Goal: Entertainment & Leisure: Consume media (video, audio)

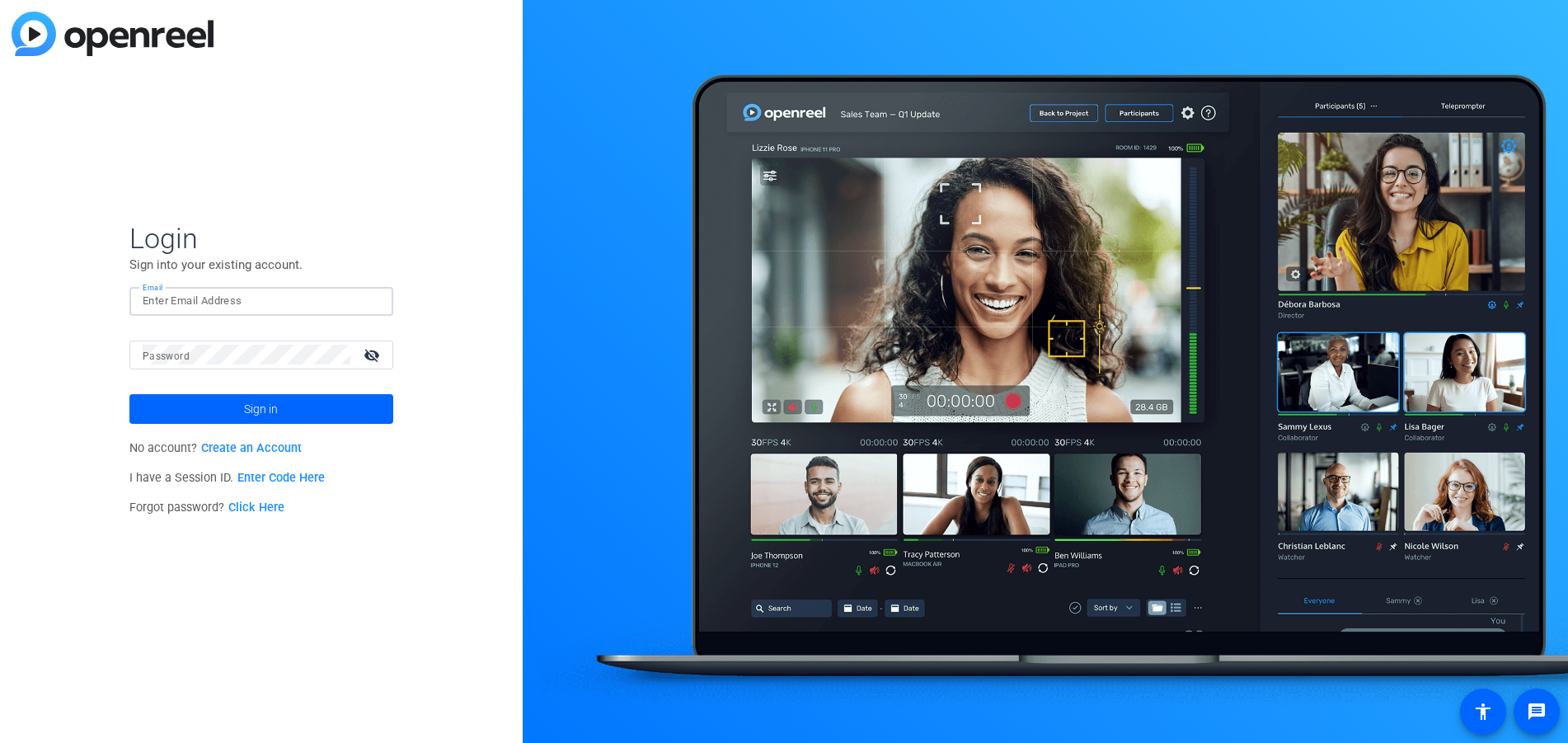
click at [218, 310] on input "Email" at bounding box center [261, 300] width 237 height 19
type input "[PERSON_NAME][EMAIL_ADDRESS][PERSON_NAME][DOMAIN_NAME]"
click at [269, 512] on link "Click Here" at bounding box center [256, 507] width 56 height 14
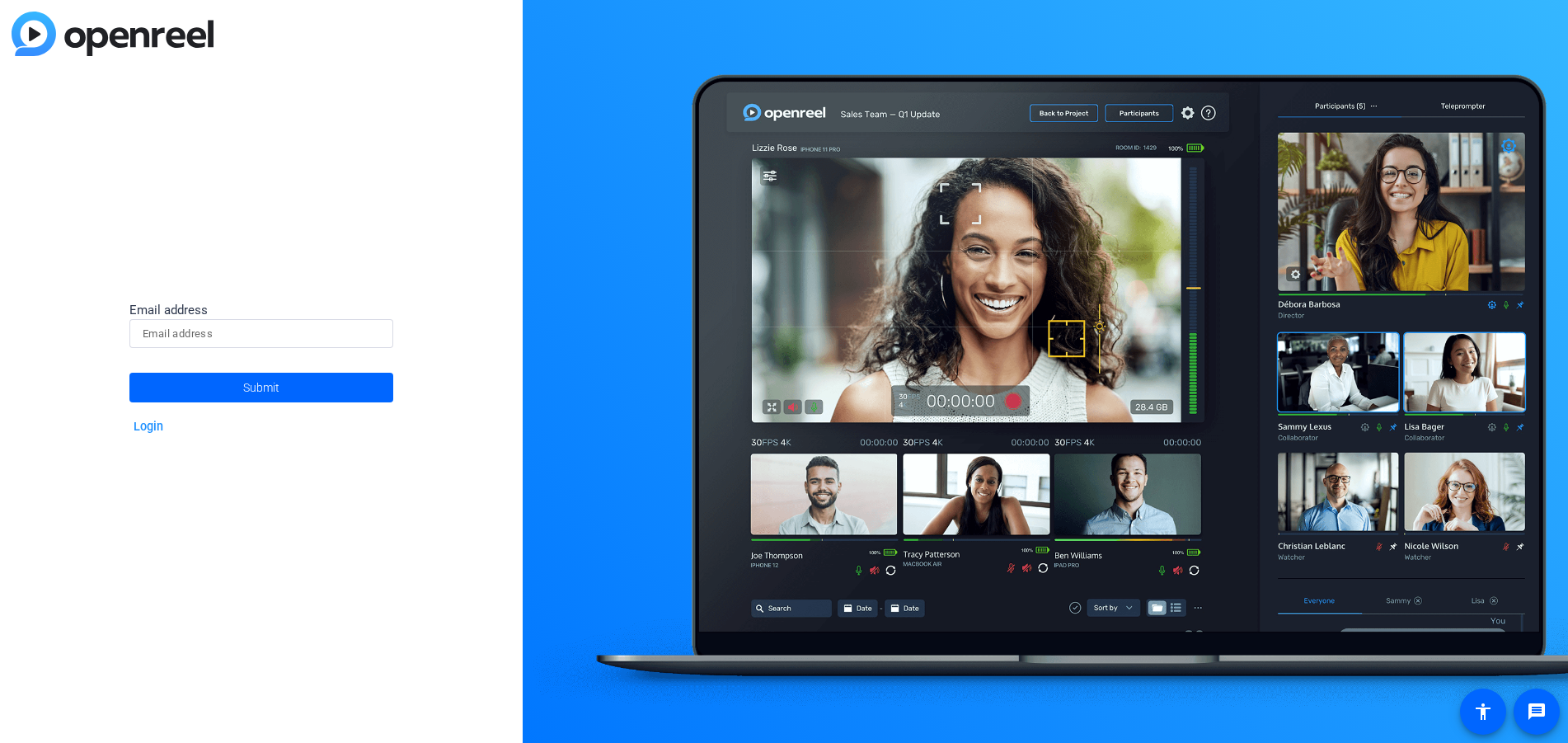
click at [217, 328] on input at bounding box center [261, 333] width 237 height 19
type input "[PERSON_NAME][EMAIL_ADDRESS][PERSON_NAME][DOMAIN_NAME]"
click at [279, 392] on span "Submit" at bounding box center [261, 388] width 36 height 42
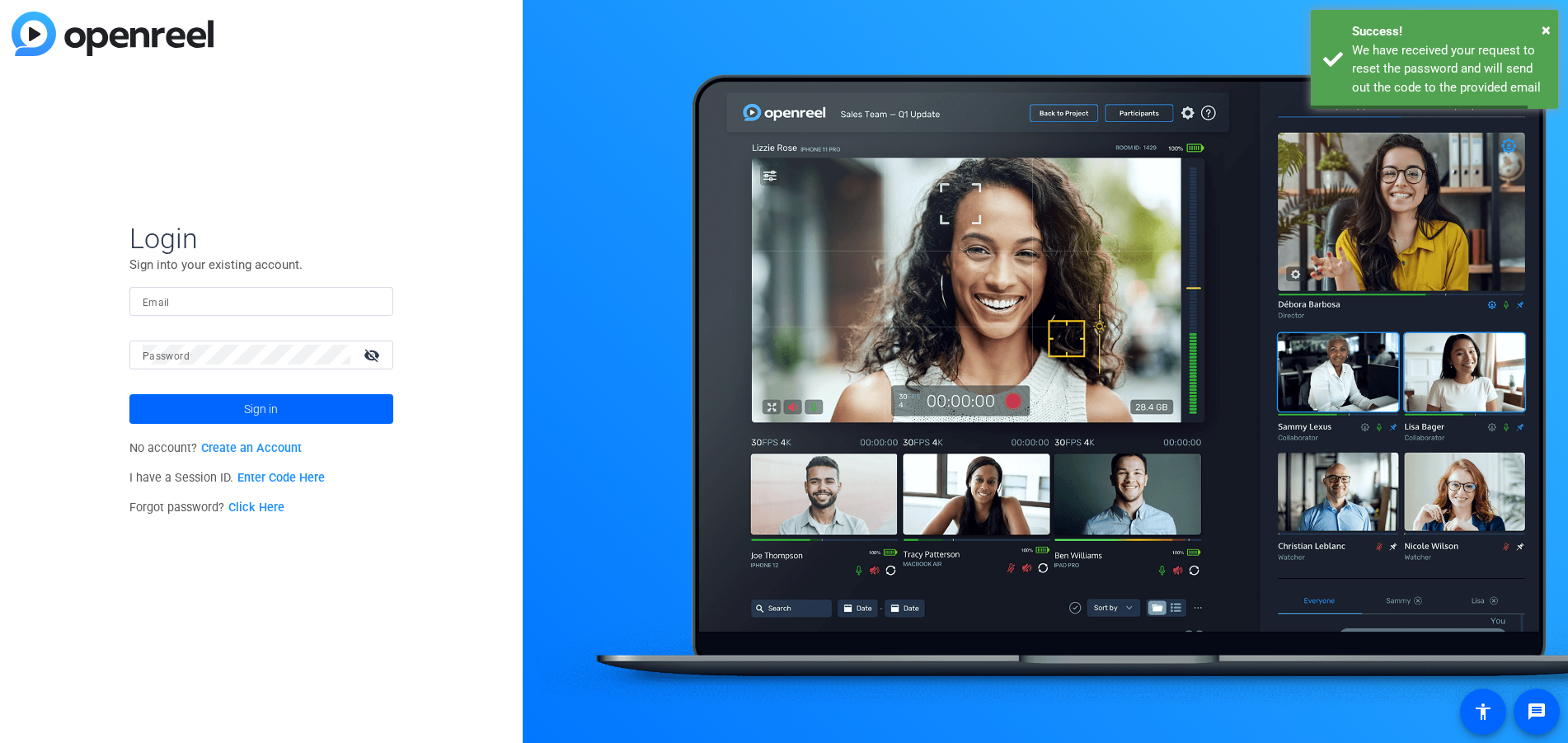
click at [252, 298] on input "Email" at bounding box center [261, 300] width 237 height 19
type input "[PERSON_NAME][EMAIL_ADDRESS][PERSON_NAME][DOMAIN_NAME]"
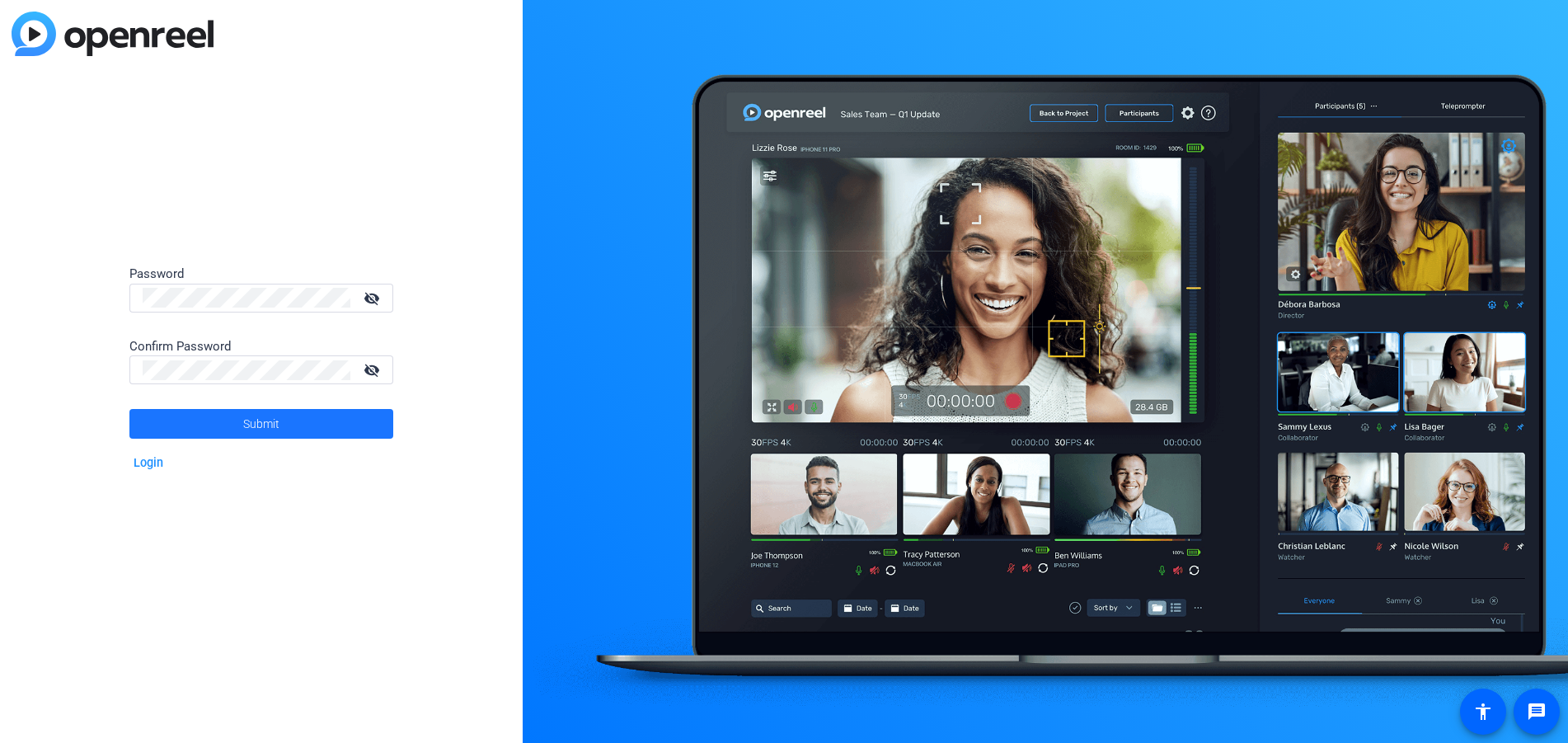
click at [252, 422] on span "Submit" at bounding box center [261, 424] width 36 height 42
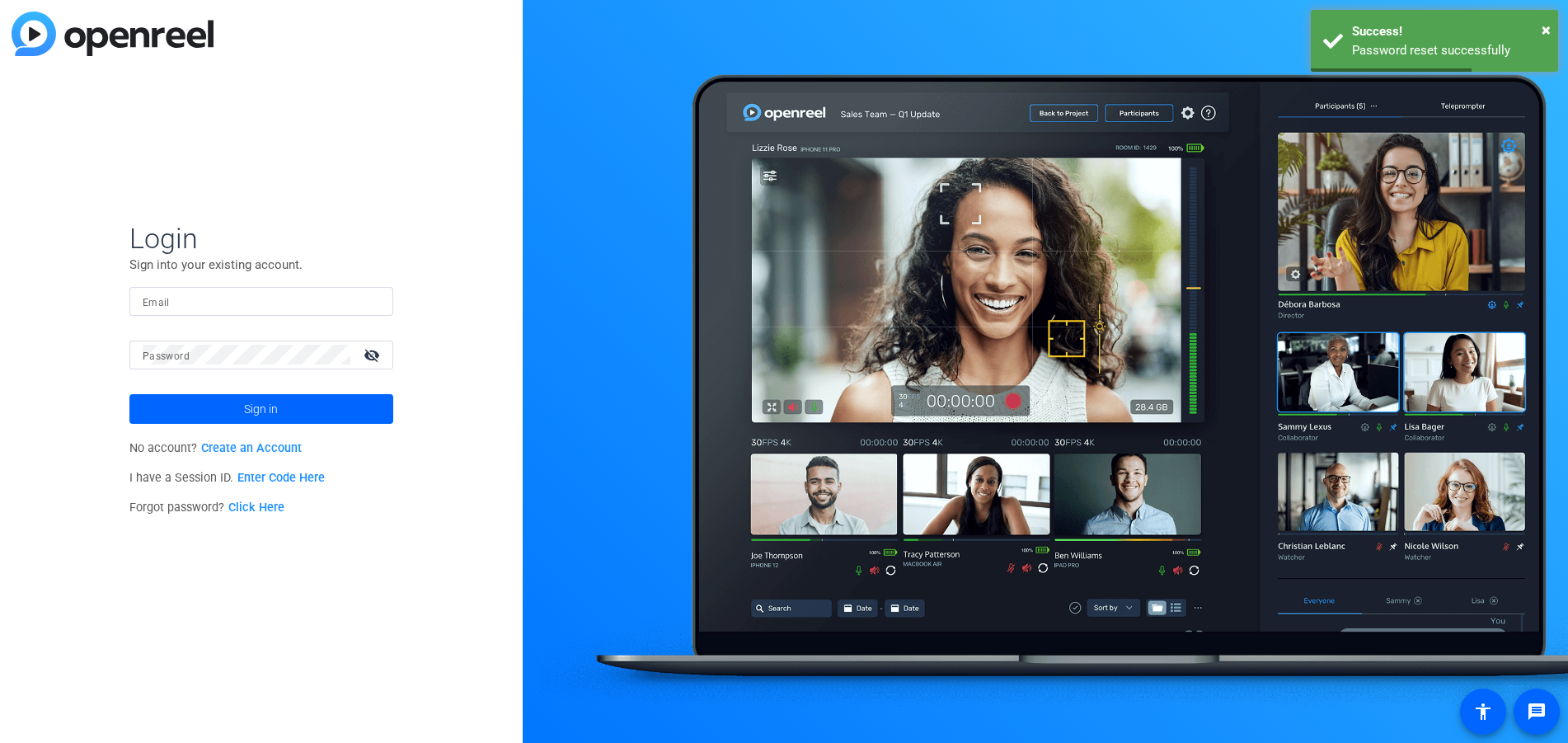
type input "[PERSON_NAME][EMAIL_ADDRESS][PERSON_NAME][DOMAIN_NAME]"
click at [282, 401] on span at bounding box center [261, 409] width 264 height 40
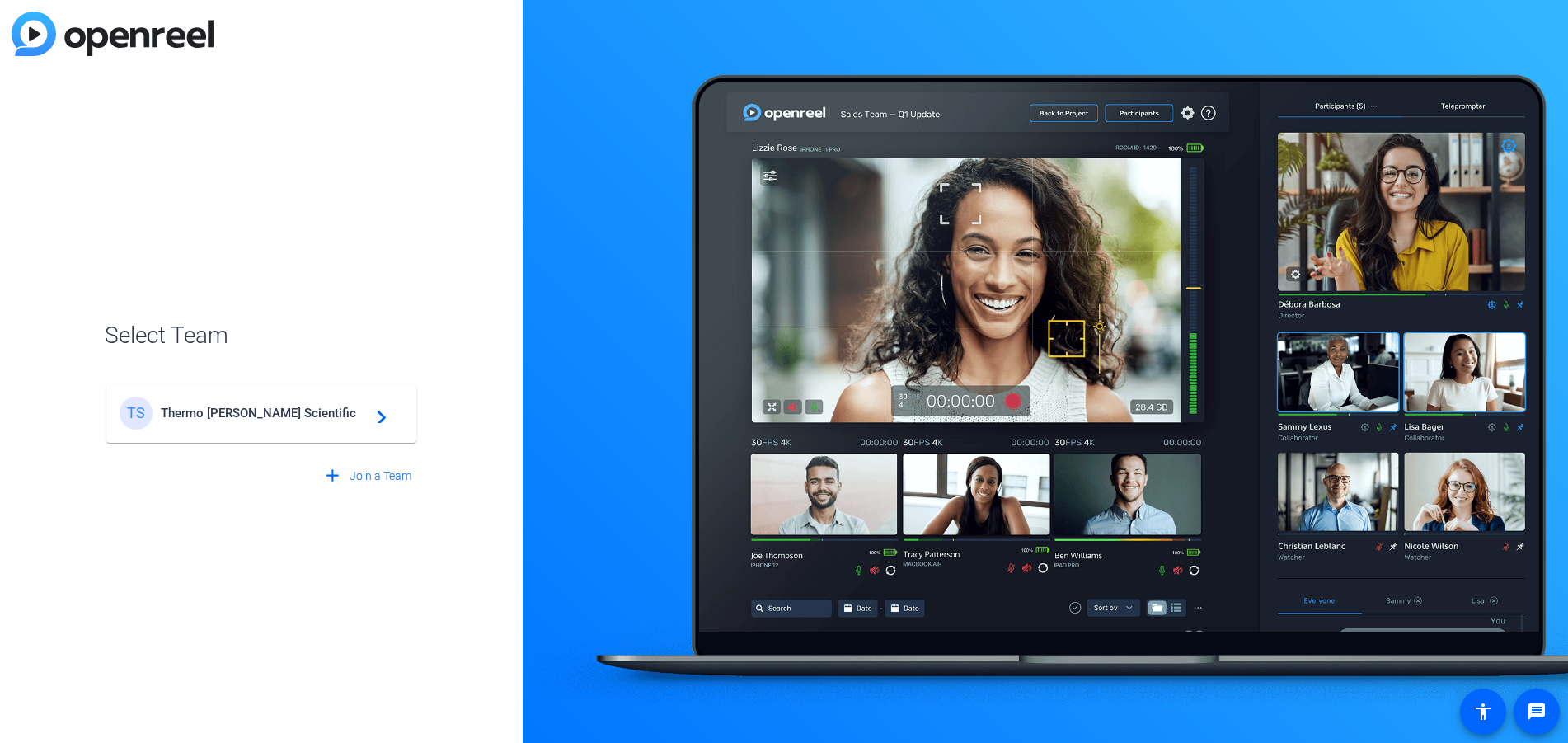
click at [290, 417] on span "Thermo Fisher Scientific" at bounding box center [263, 413] width 206 height 15
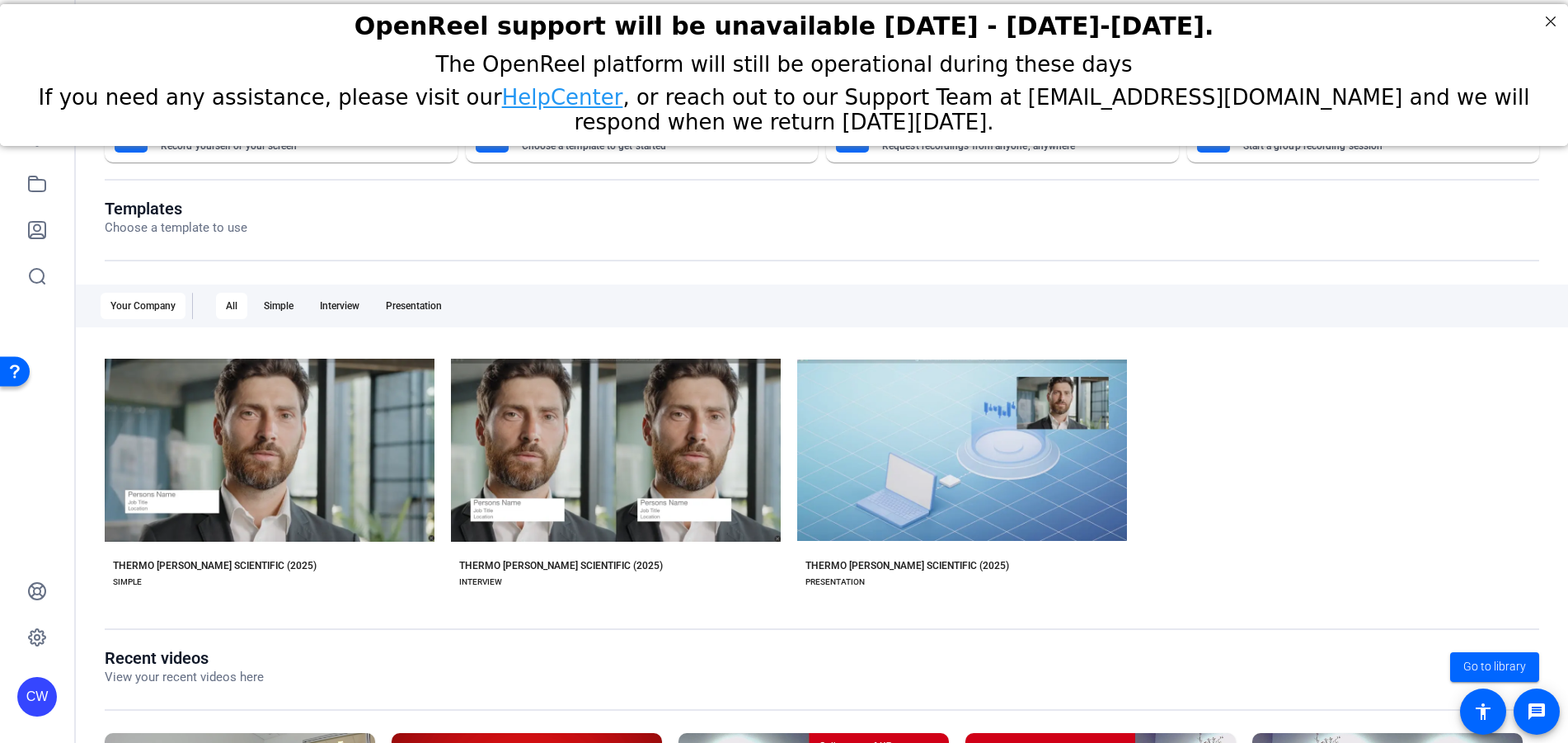
click at [1556, 9] on div "OpenReel support will be unavailable Thursday - Friday, October 16th-17th." at bounding box center [784, 26] width 1568 height 45
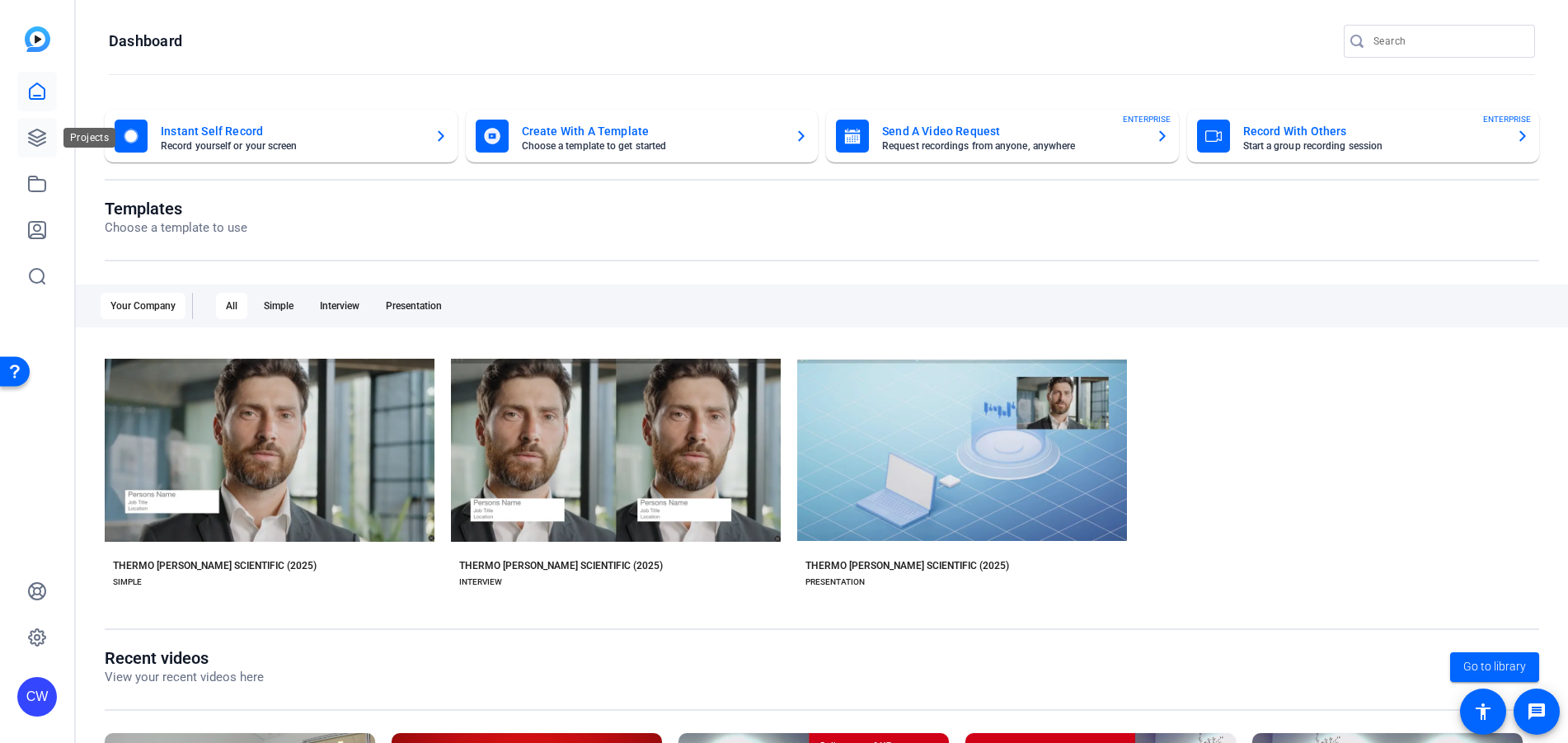
click at [41, 138] on icon at bounding box center [36, 137] width 19 height 19
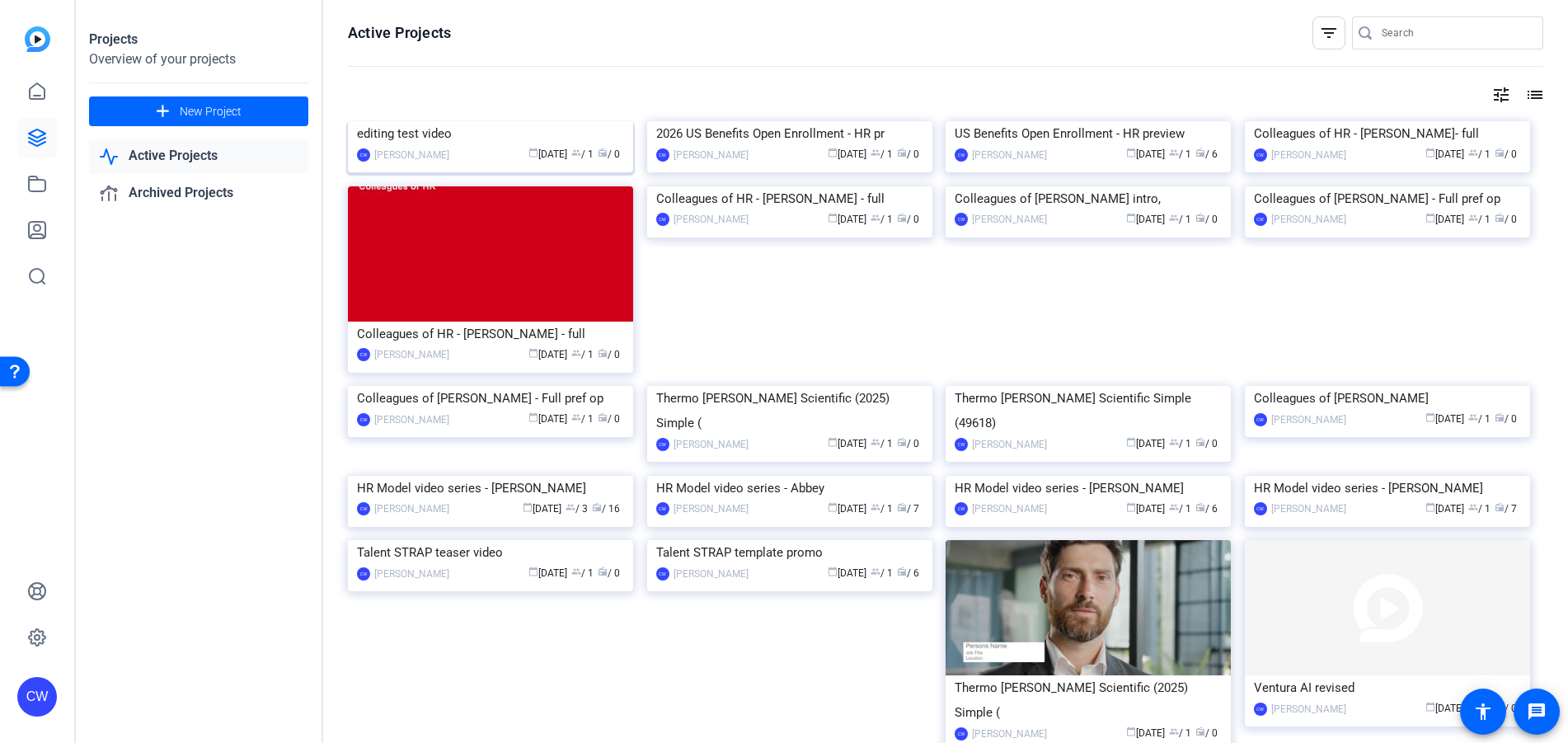
click at [445, 146] on div "editing test video" at bounding box center [490, 133] width 267 height 25
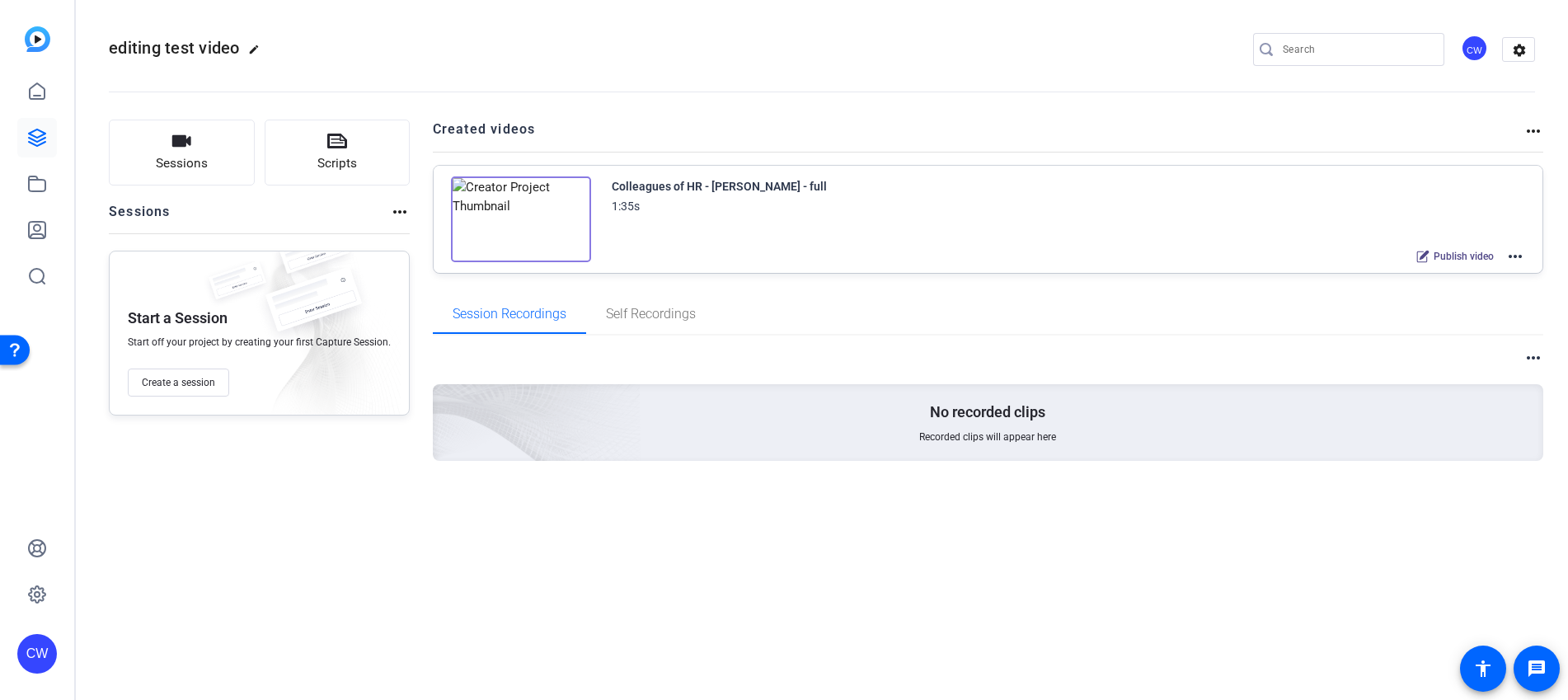
click at [1514, 258] on mat-icon "more_horiz" at bounding box center [1514, 255] width 19 height 19
click at [1466, 279] on span "Edit in Creator" at bounding box center [1454, 276] width 114 height 19
click at [521, 221] on img at bounding box center [521, 219] width 140 height 86
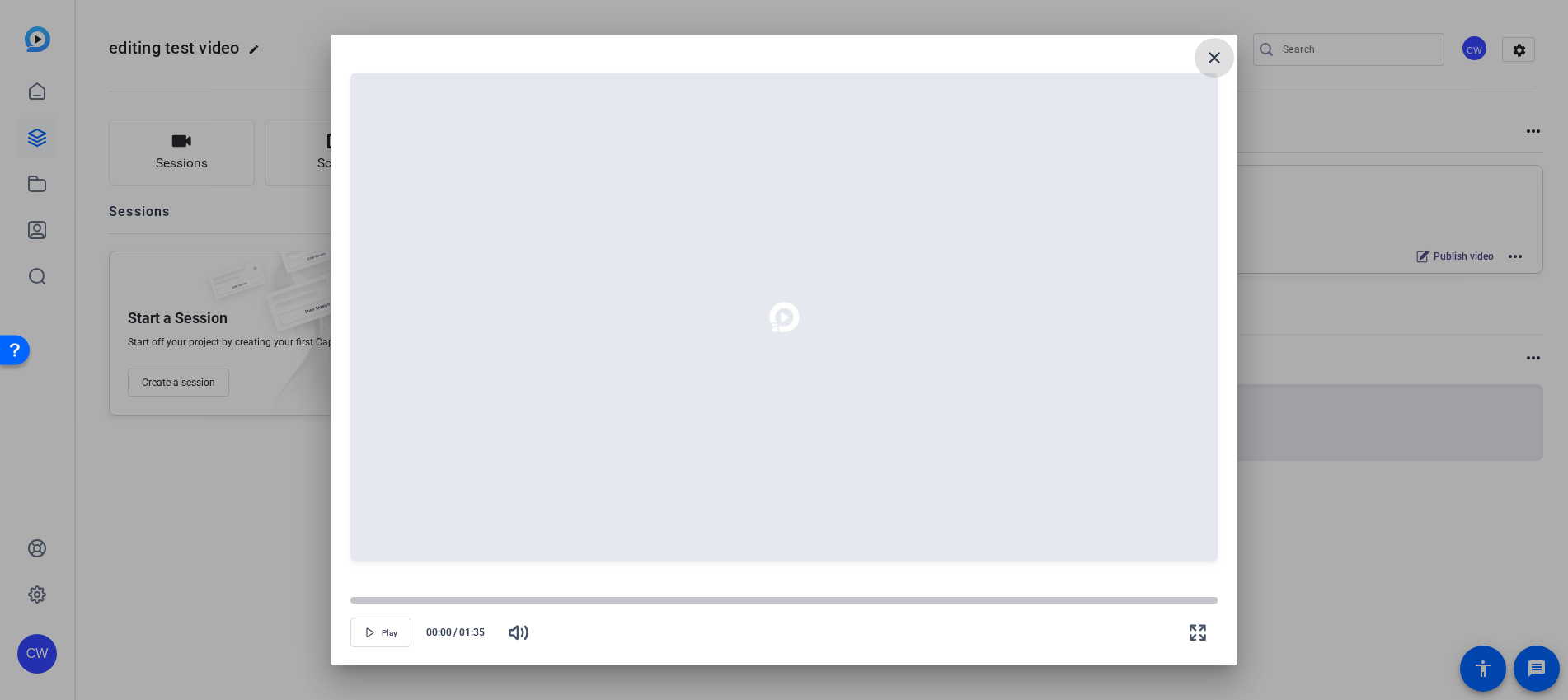
click at [1214, 58] on mat-icon "close" at bounding box center [1214, 57] width 19 height 19
click at [1212, 51] on mat-icon "close" at bounding box center [1214, 57] width 19 height 19
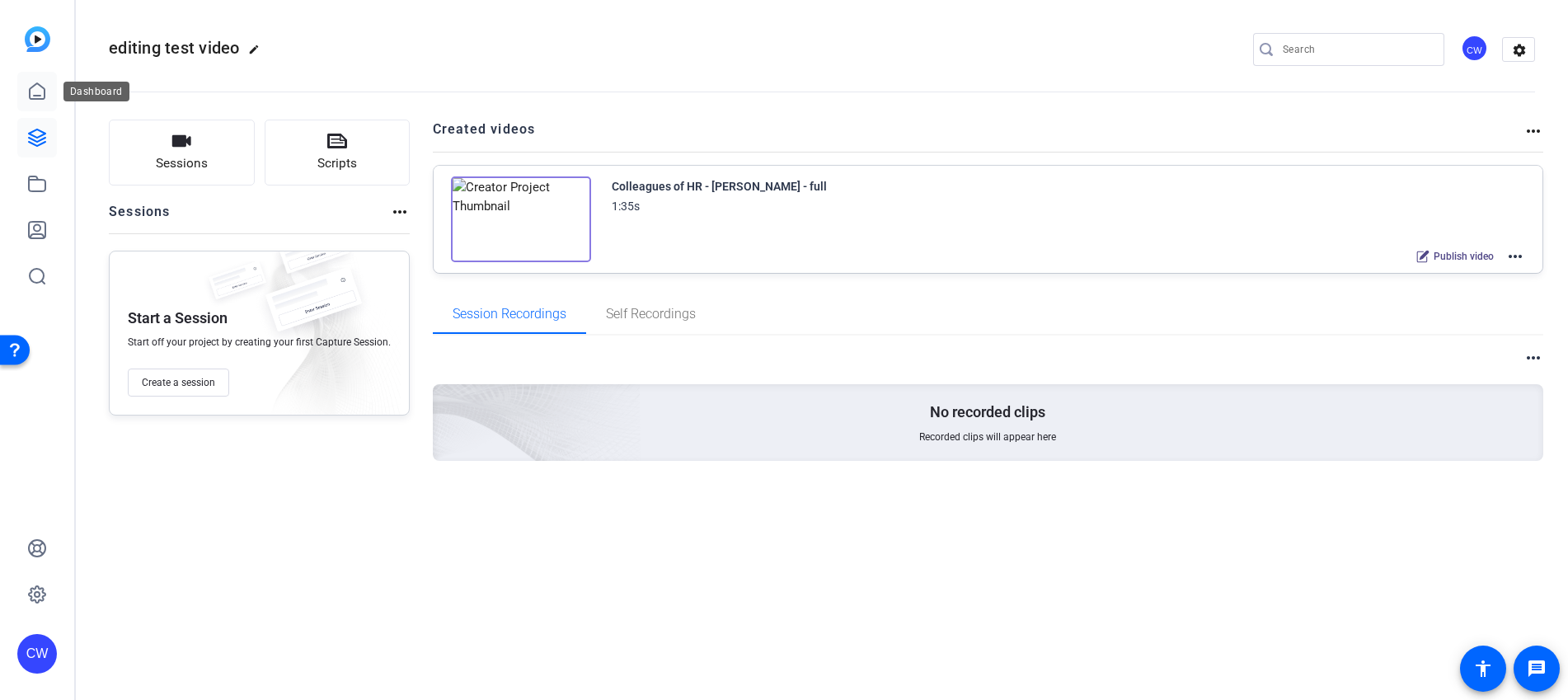
click at [36, 78] on link at bounding box center [37, 91] width 40 height 40
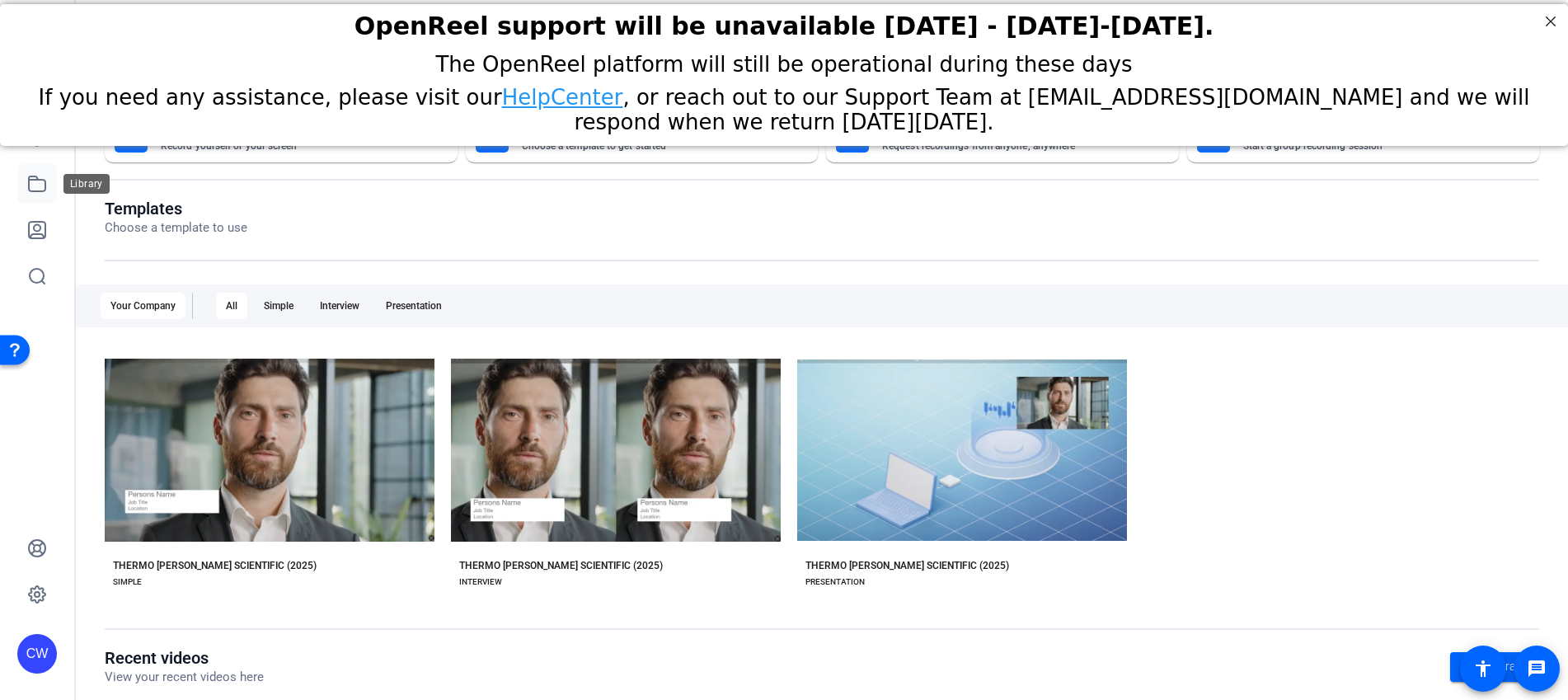
click at [37, 190] on icon at bounding box center [37, 184] width 17 height 15
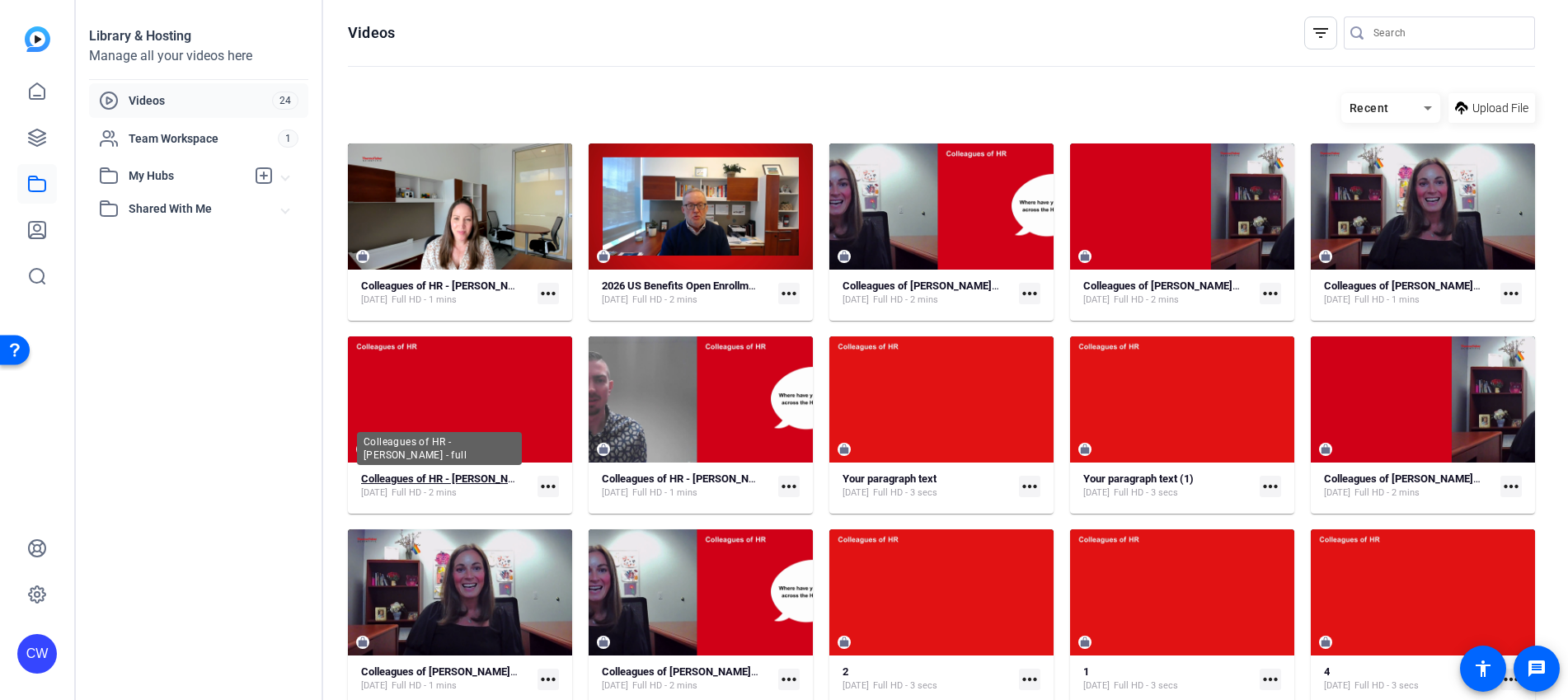
click at [482, 481] on strong "Colleagues of HR - Martinez - full" at bounding box center [459, 478] width 197 height 12
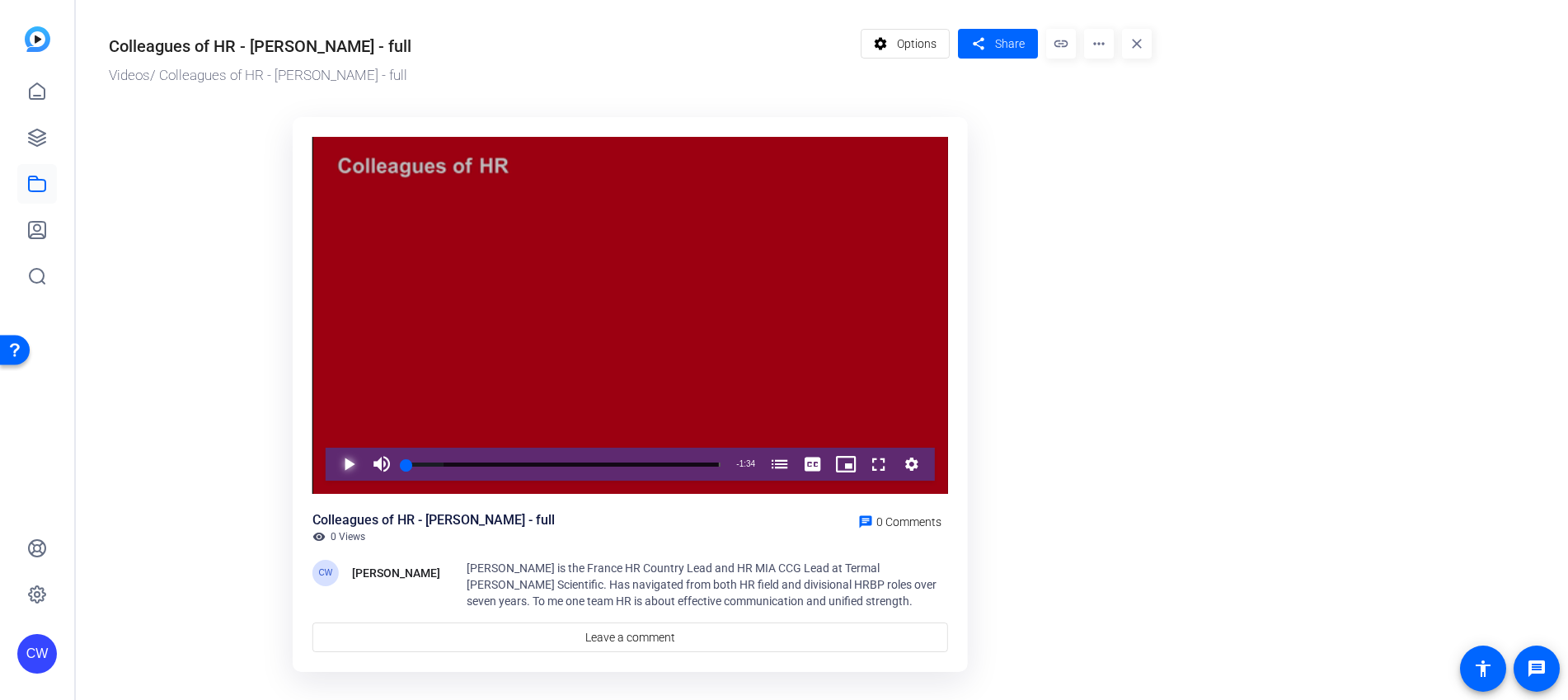
click at [332, 466] on span "Video Player" at bounding box center [332, 464] width 0 height 33
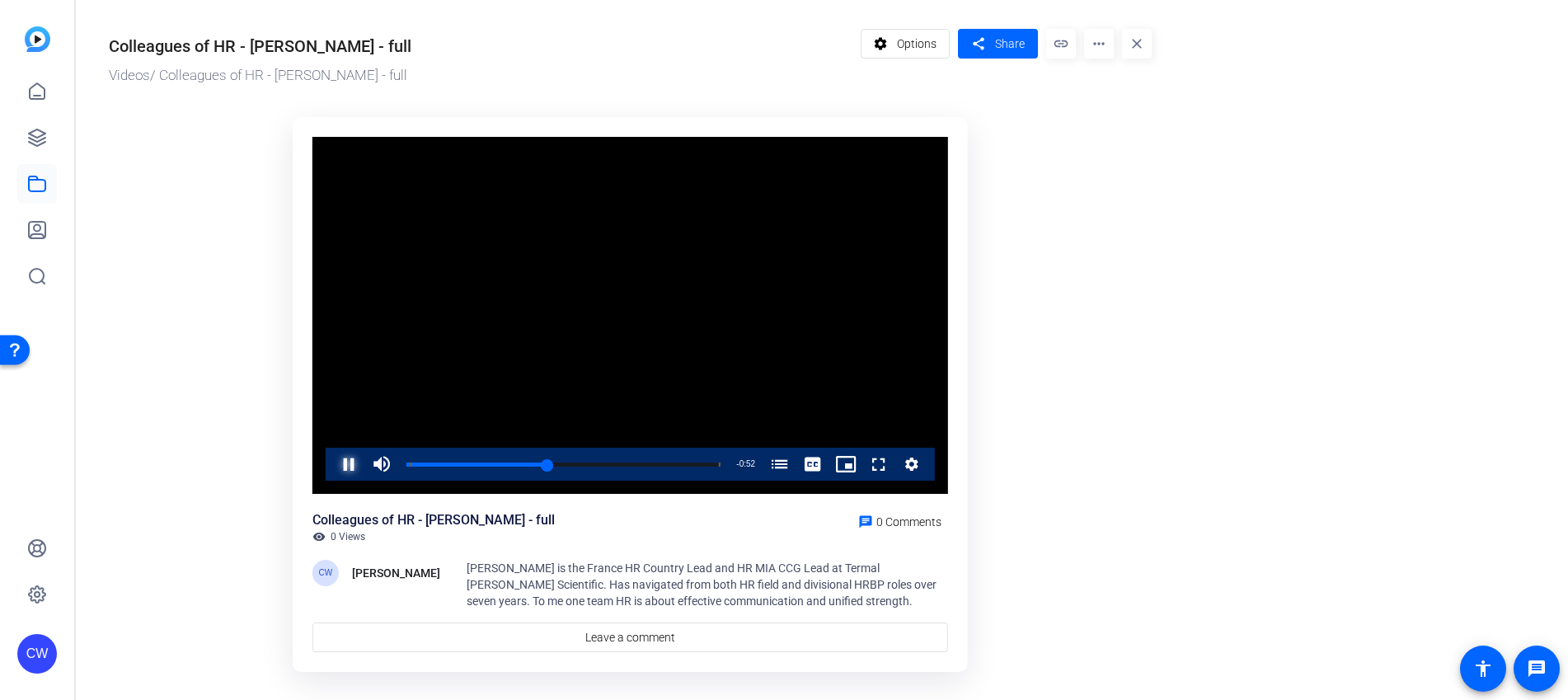
click at [332, 464] on span "Video Player" at bounding box center [332, 464] width 0 height 33
click at [577, 463] on div "Progress Bar" at bounding box center [565, 464] width 310 height 4
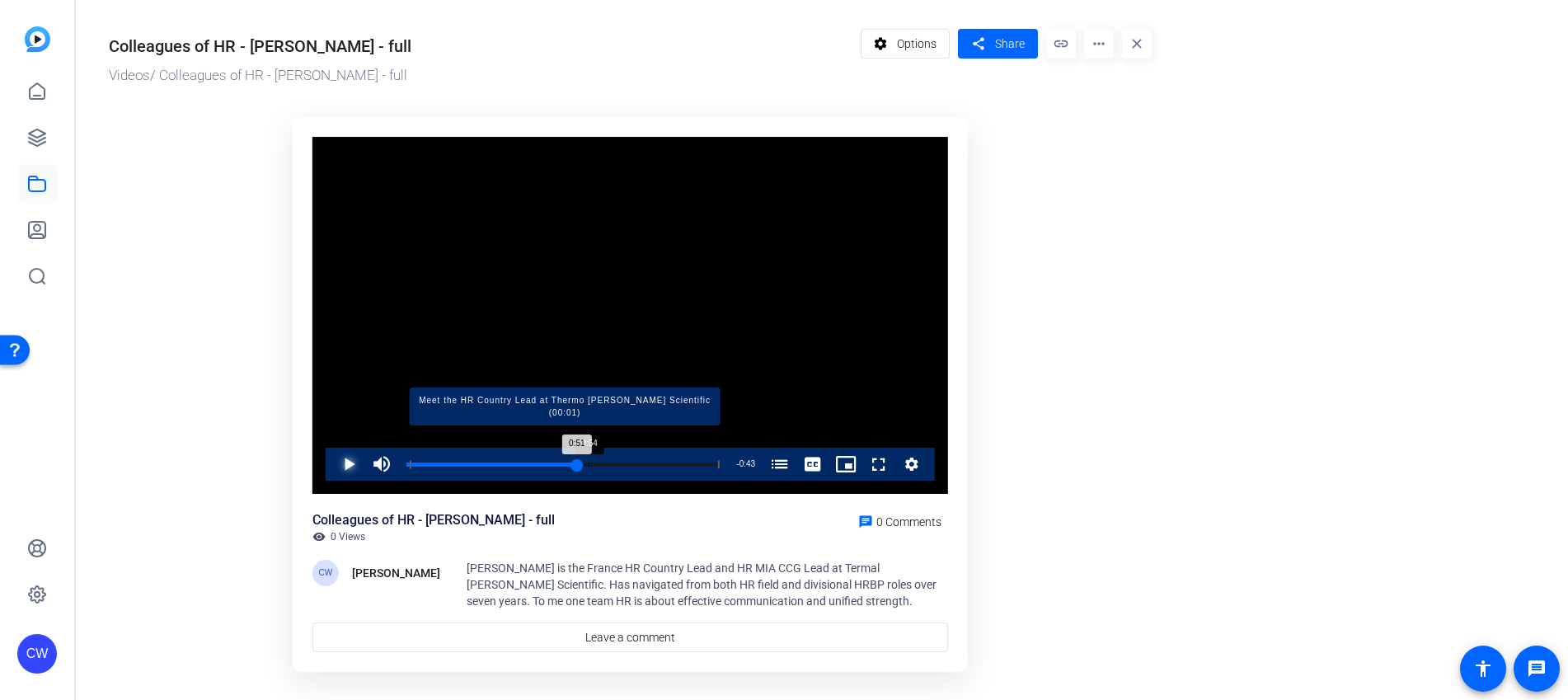
click at [590, 465] on div "Loaded : 100.00% 0:54 0:51 Meet the HR Country Lead at Thermo Fisher Scientific…" at bounding box center [563, 464] width 314 height 4
click at [600, 465] on div "Loaded : 100.00% 0:58 0:55 Meet the HR Country Lead at Thermo Fisher Scientific…" at bounding box center [563, 464] width 314 height 4
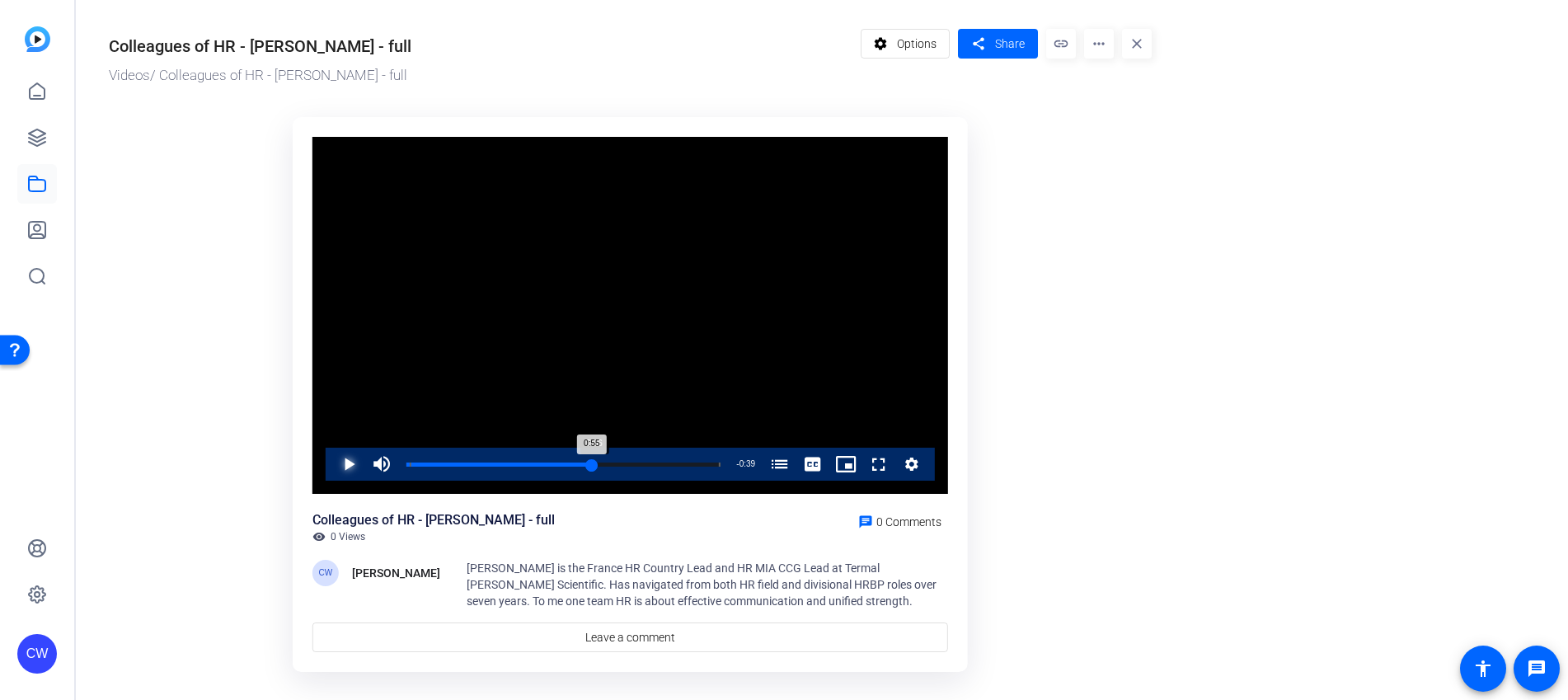
click at [592, 466] on div "0:55" at bounding box center [498, 464] width 186 height 4
click at [332, 461] on span "Video Player" at bounding box center [332, 464] width 0 height 33
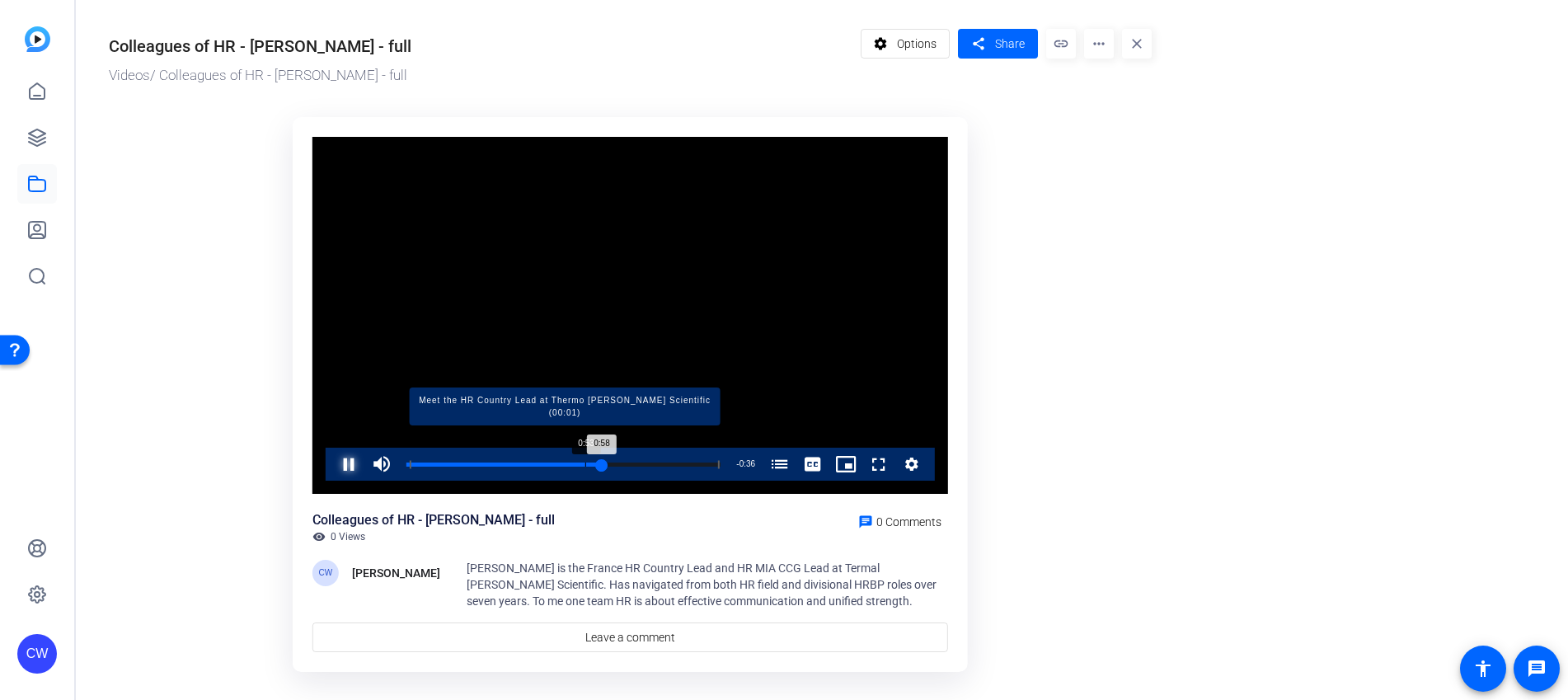
click at [587, 466] on div "Loaded : 100.00% 0:53 0:58 Meet the HR Country Lead at Thermo Fisher Scientific…" at bounding box center [563, 464] width 314 height 4
click at [619, 467] on div "Loaded : 100.00% 1:04 0:58 Meet the HR Country Lead at Thermo Fisher Scientific…" at bounding box center [563, 464] width 314 height 4
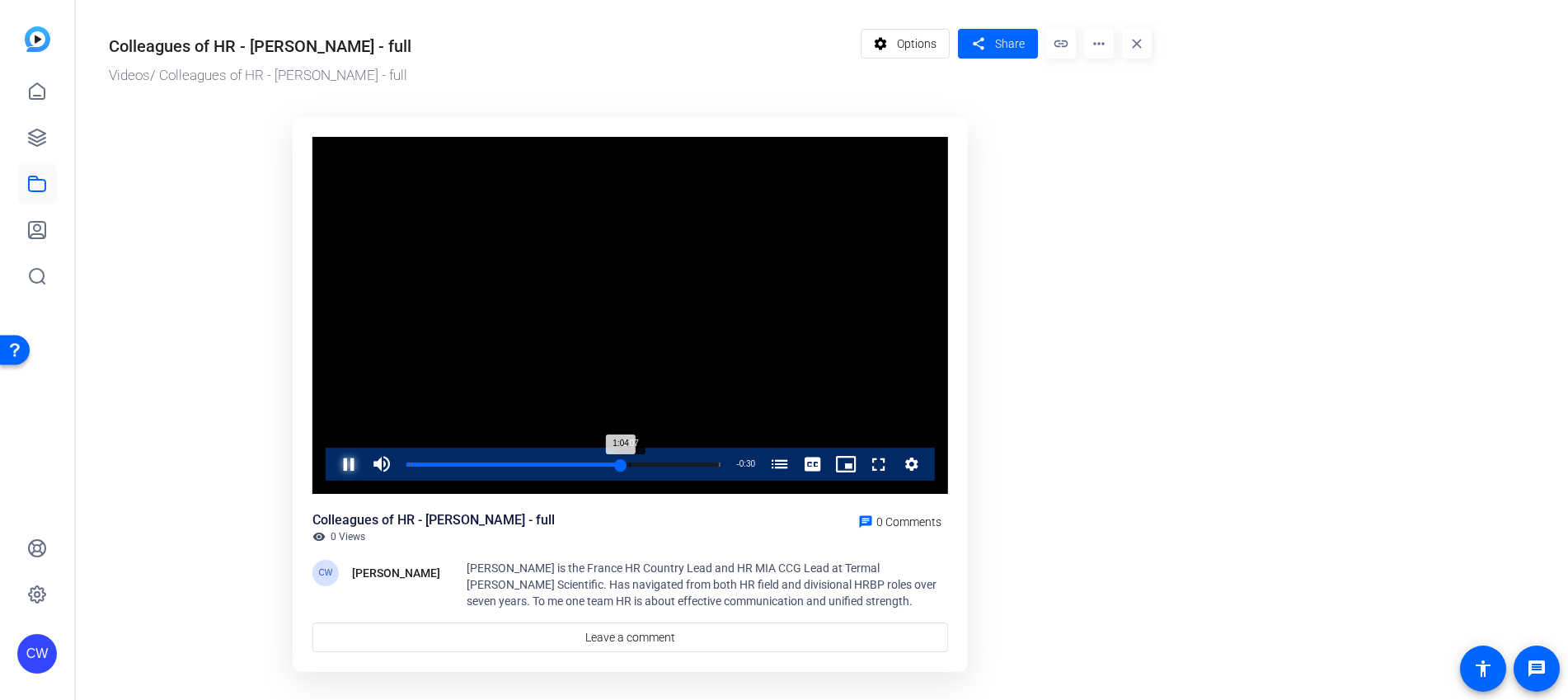
click at [630, 468] on div "Loaded : 100.00% 1:07 1:04 Meet the HR Country Lead at Thermo Fisher Scientific…" at bounding box center [564, 464] width 330 height 33
click at [642, 467] on div "Loaded : 100.00% 1:11 1:08 Meet the HR Country Lead at Thermo Fisher Scientific…" at bounding box center [564, 464] width 330 height 33
click at [332, 462] on span "Video Player" at bounding box center [332, 464] width 0 height 33
click at [1119, 399] on ktd-grid "Video Player is loading. Play Video Play Mute 0% Current Time 1:31 / Duration 1…" at bounding box center [630, 395] width 1043 height 576
